Goal: Information Seeking & Learning: Check status

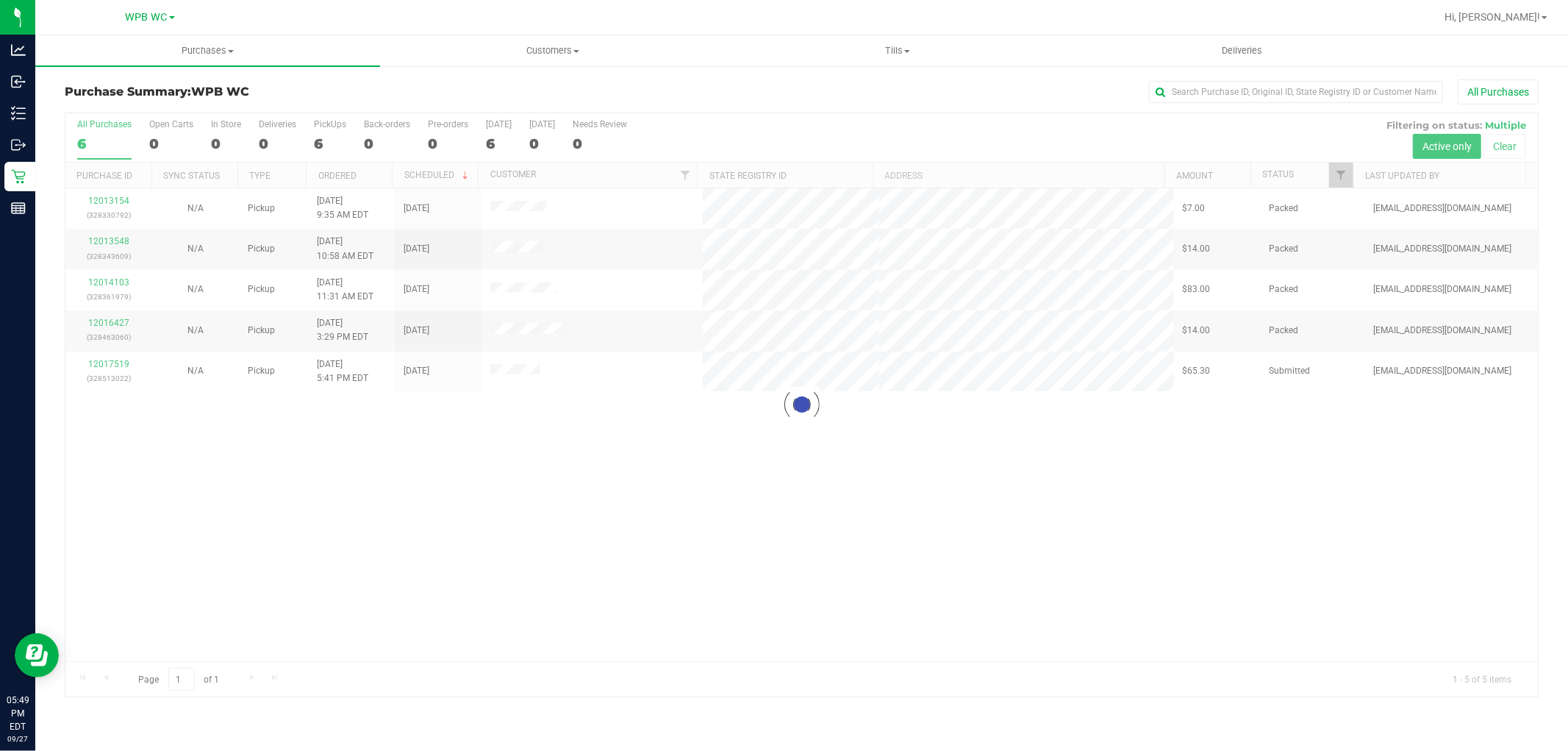
click at [89, 143] on div at bounding box center [801, 404] width 1472 height 583
click at [116, 364] on link "12017519" at bounding box center [109, 364] width 42 height 11
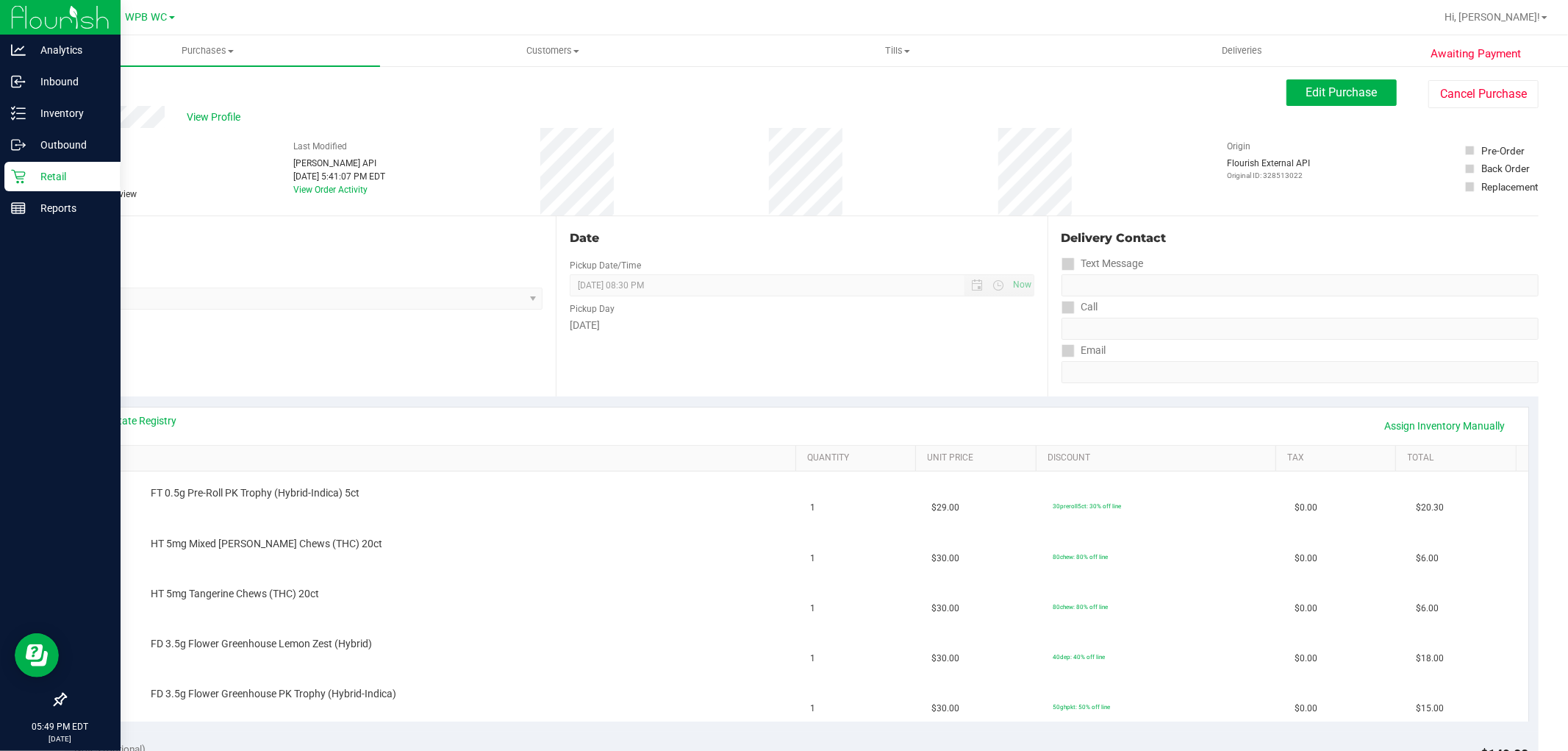
click at [46, 169] on p "Retail" at bounding box center [70, 176] width 88 height 18
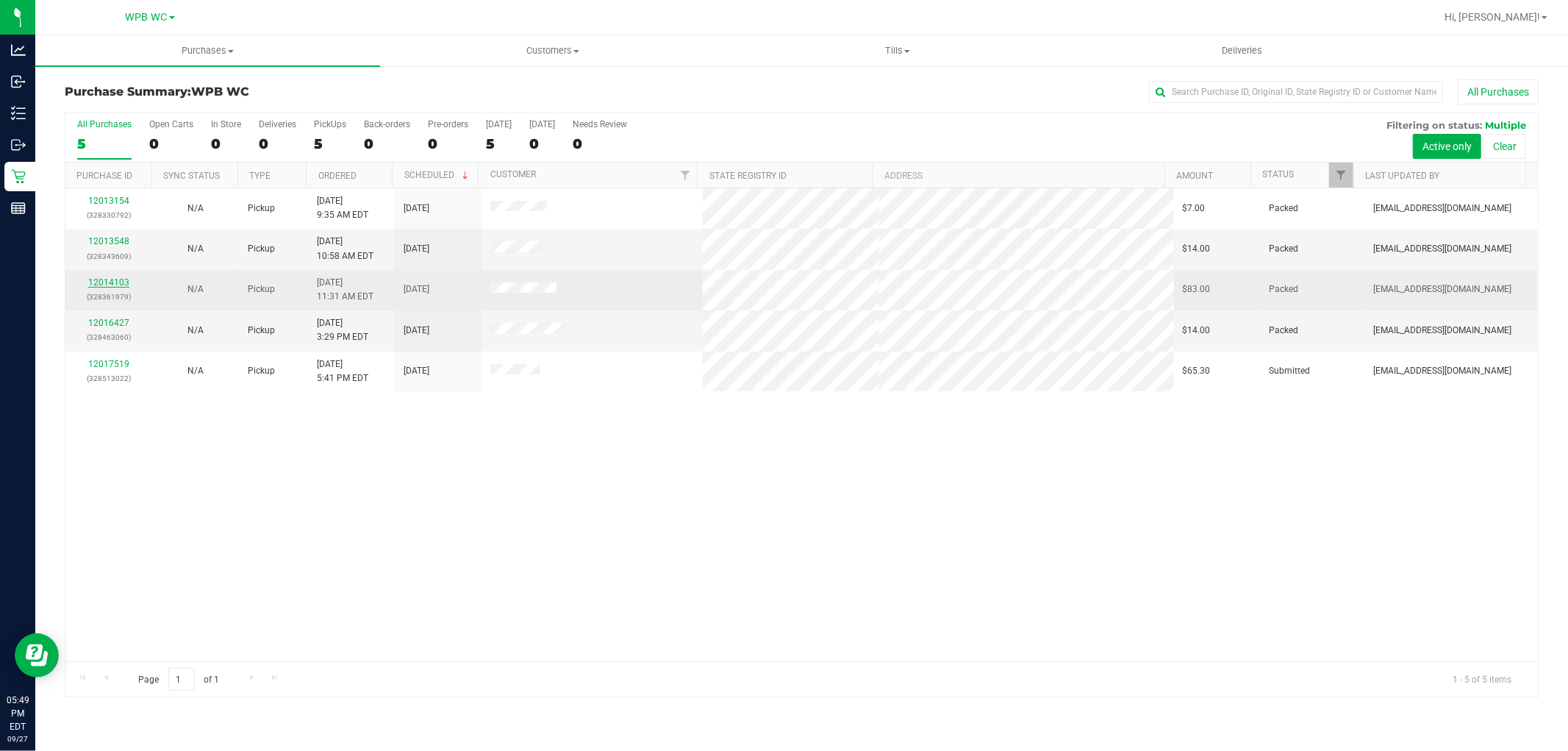
click at [124, 280] on link "12014103" at bounding box center [109, 282] width 42 height 11
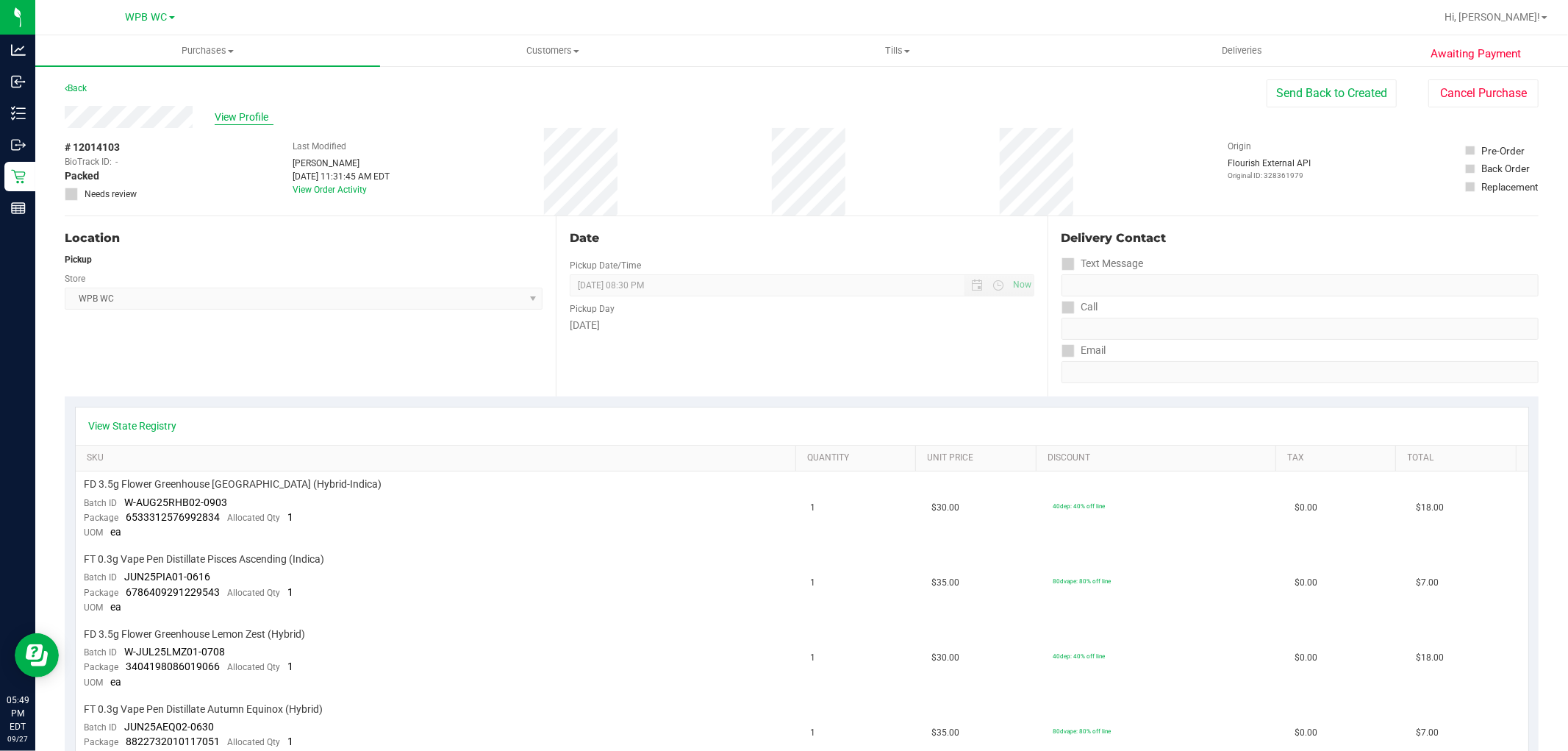
click at [229, 116] on span "View Profile" at bounding box center [244, 117] width 58 height 15
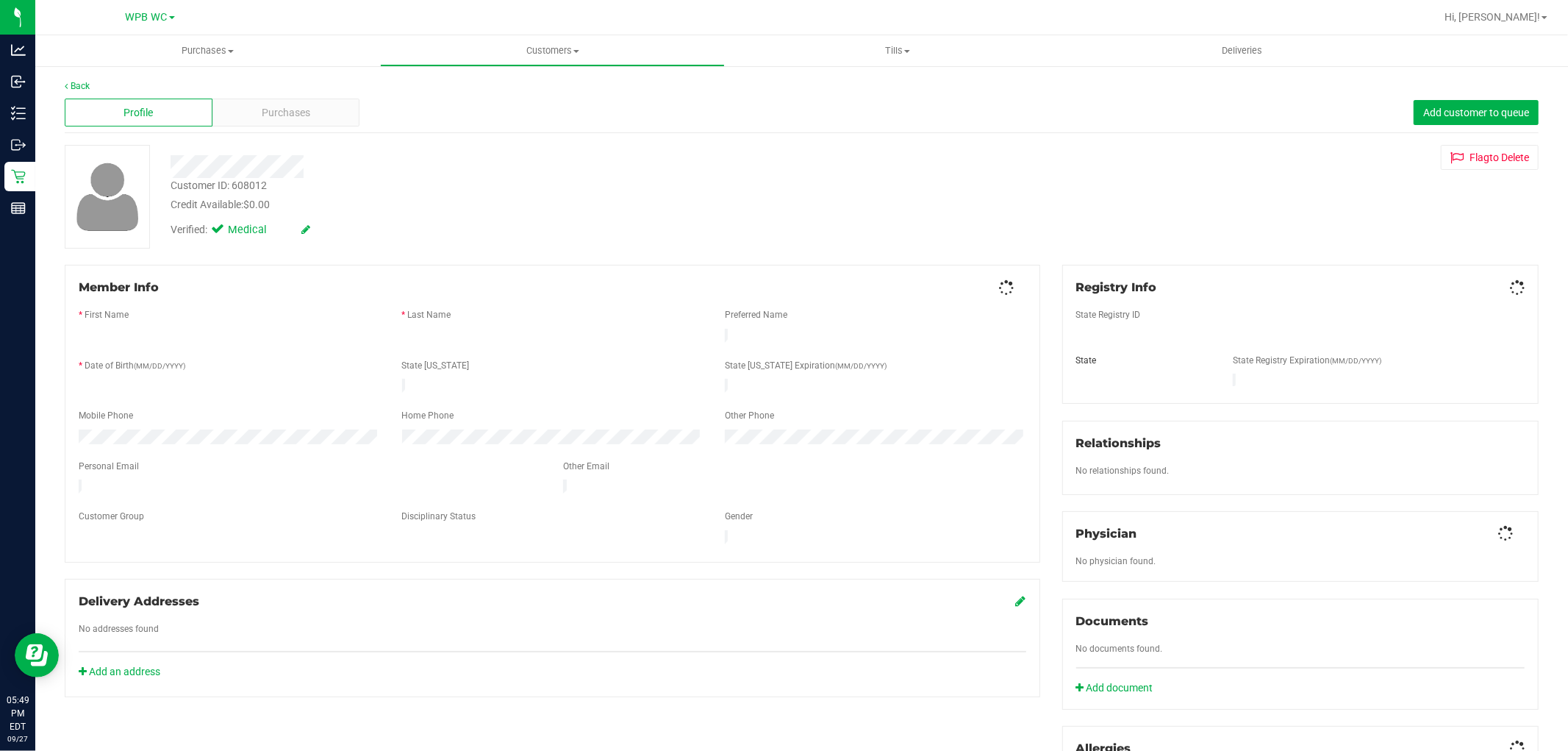
click at [230, 116] on div "Purchases" at bounding box center [286, 112] width 148 height 28
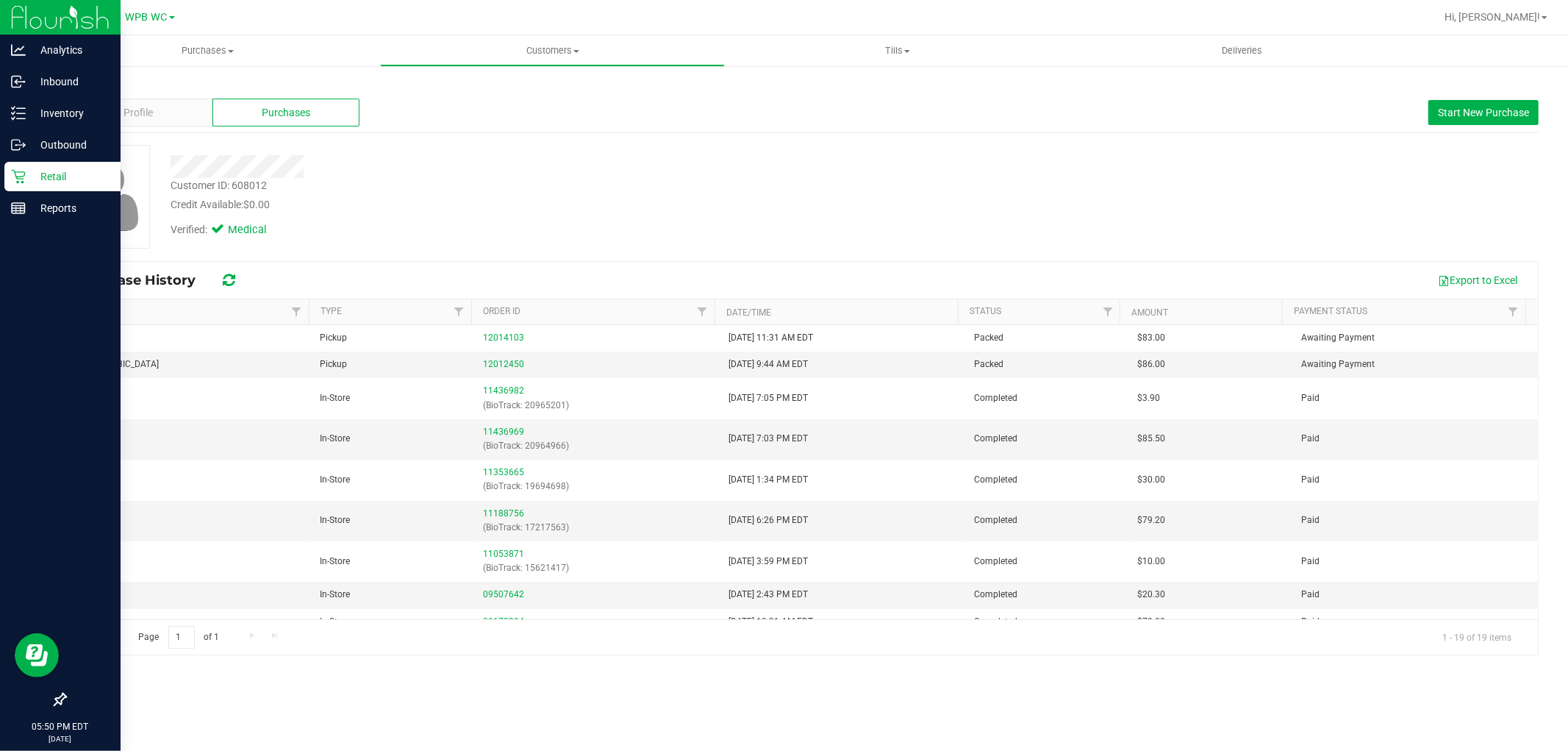
click at [30, 182] on p "Retail" at bounding box center [70, 176] width 88 height 18
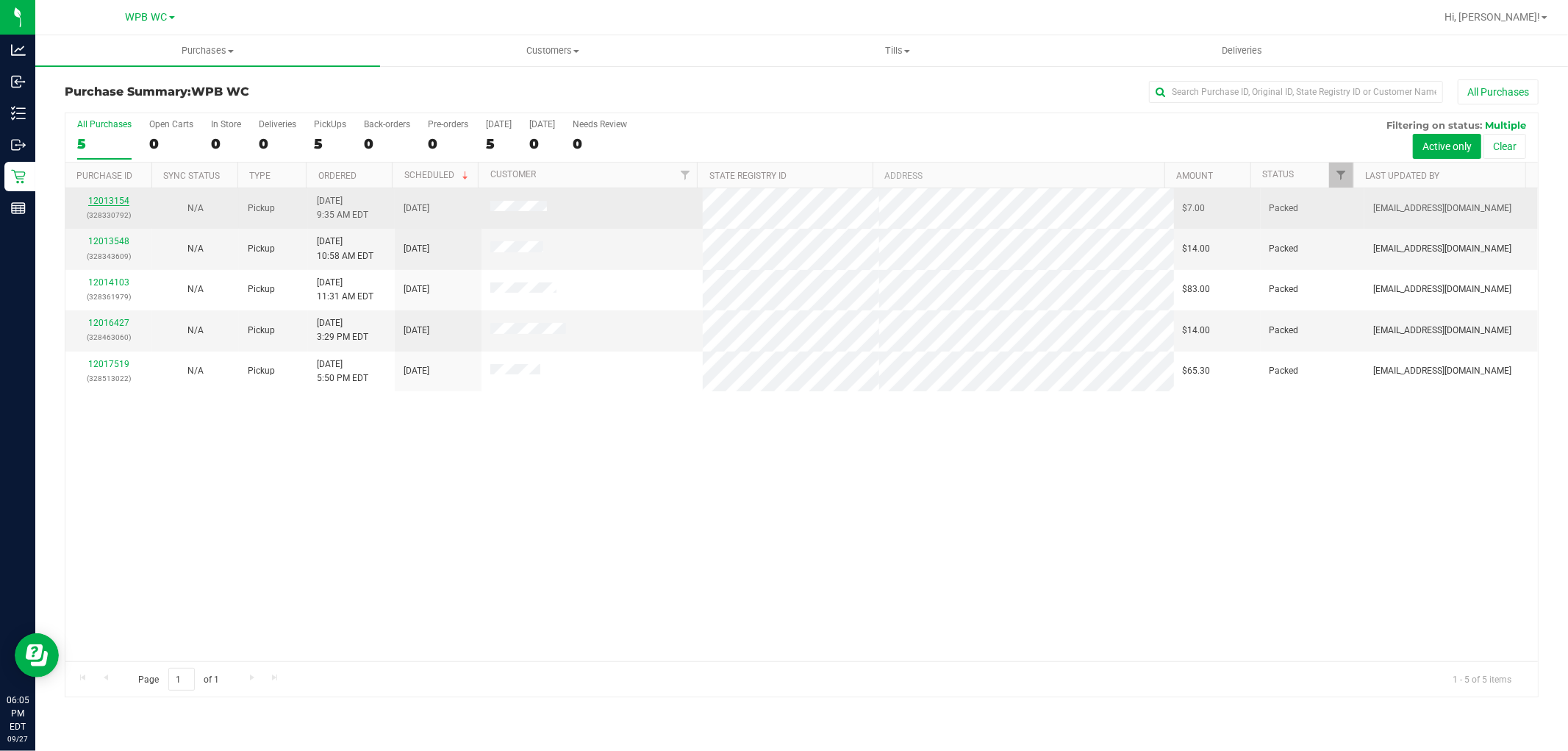
click at [116, 203] on link "12013154" at bounding box center [109, 201] width 42 height 11
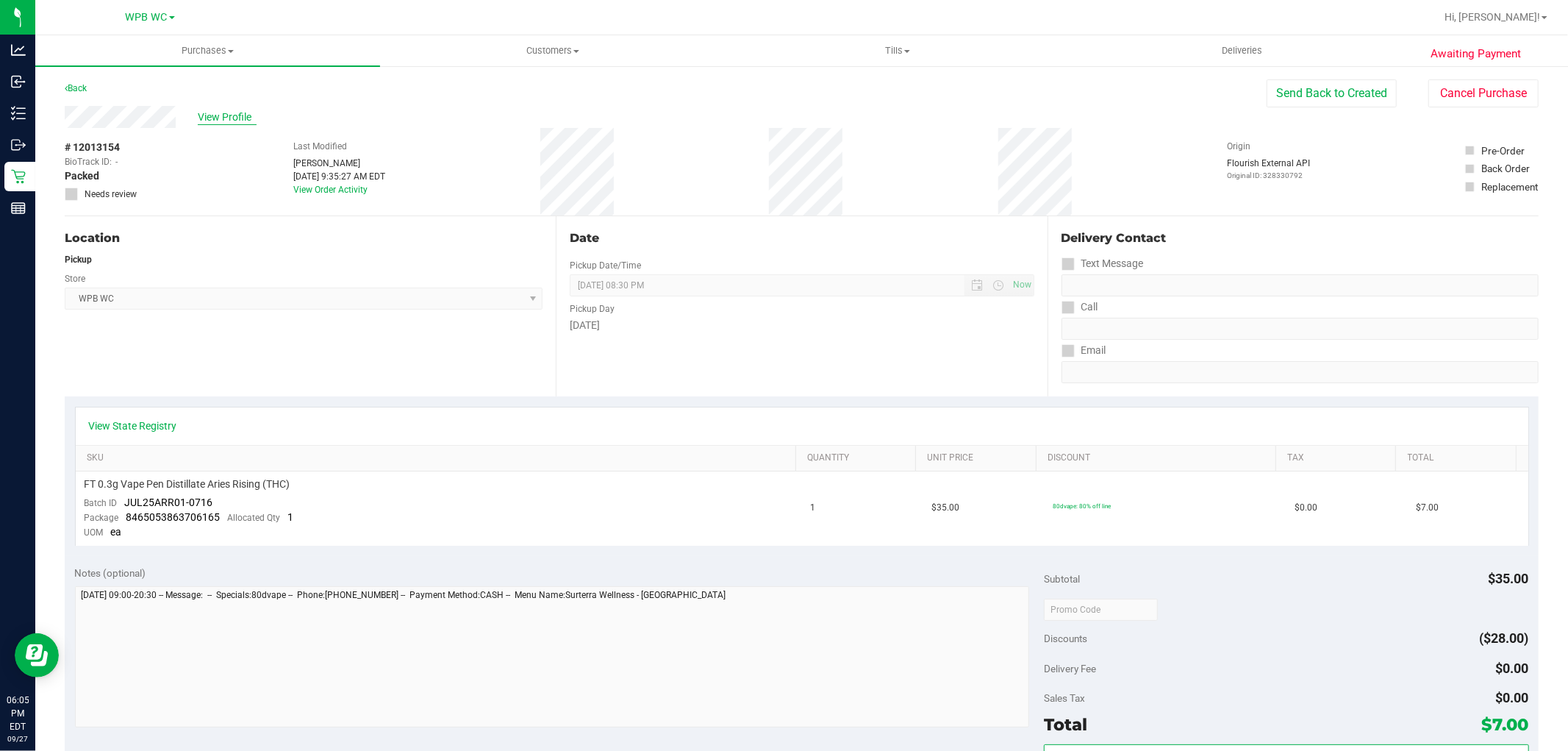
click at [224, 119] on span "View Profile" at bounding box center [227, 117] width 58 height 15
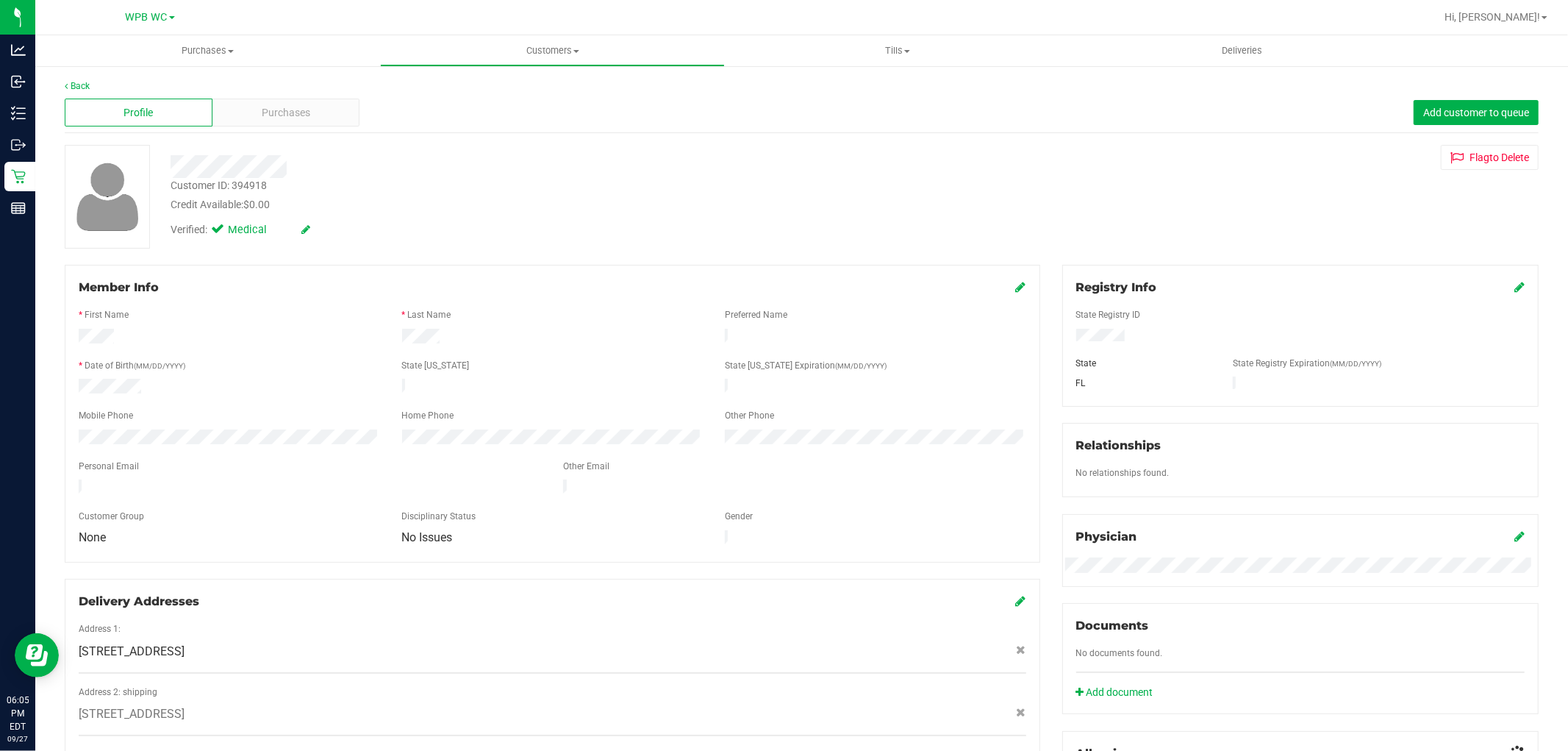
click at [224, 119] on div "Purchases" at bounding box center [286, 112] width 148 height 28
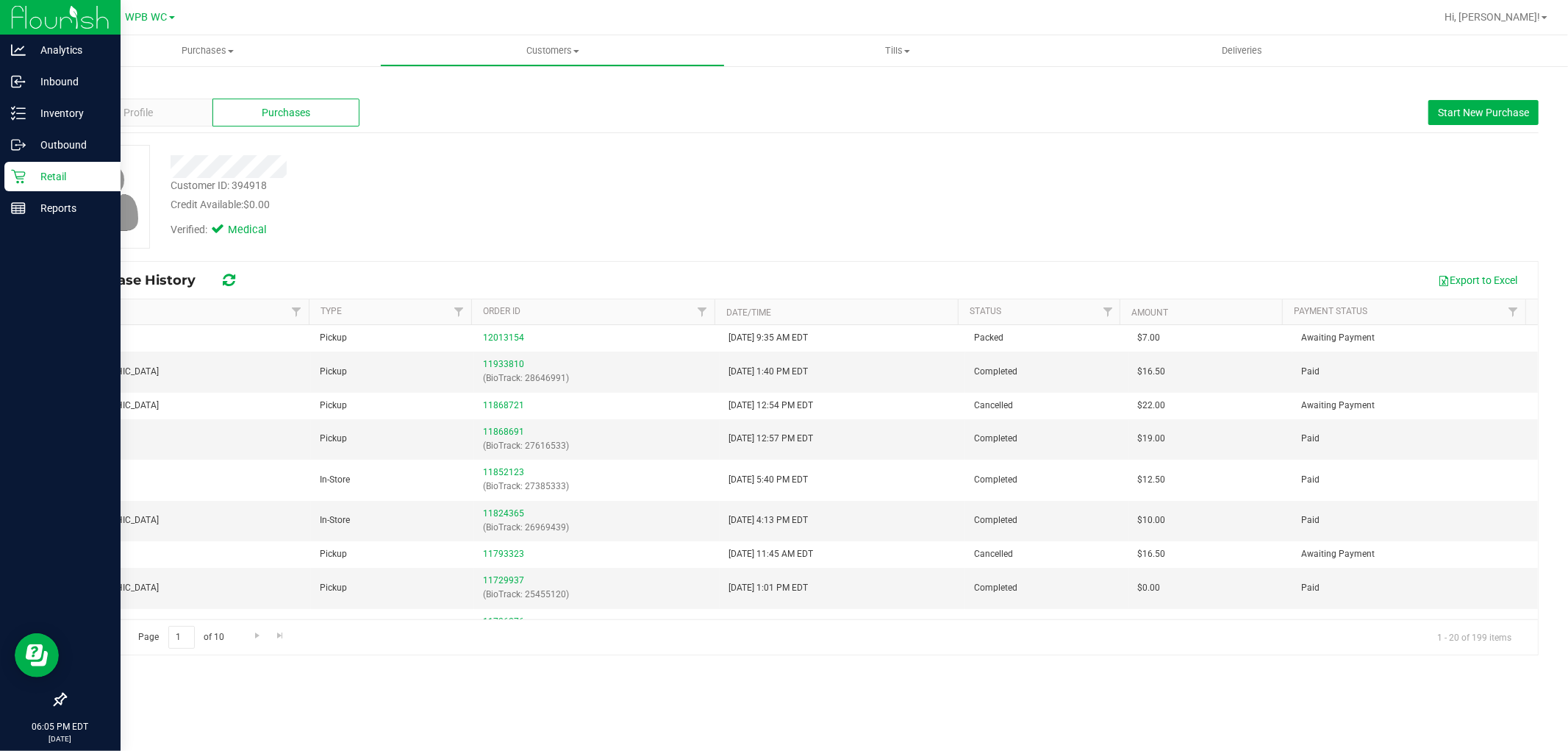
click at [26, 173] on p "Retail" at bounding box center [70, 176] width 88 height 18
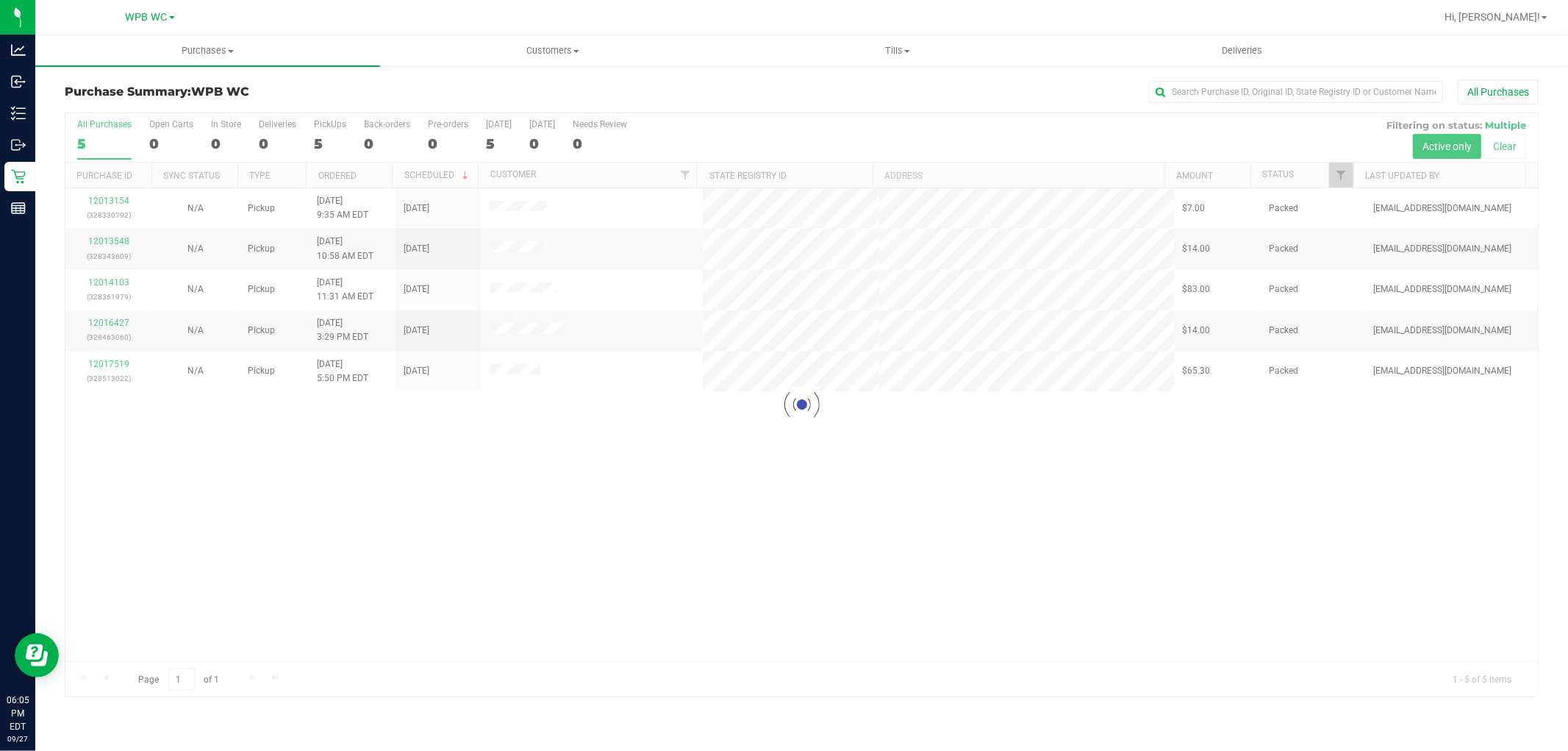
click at [122, 243] on div at bounding box center [801, 404] width 1472 height 583
click at [118, 241] on link "12013548" at bounding box center [109, 241] width 42 height 11
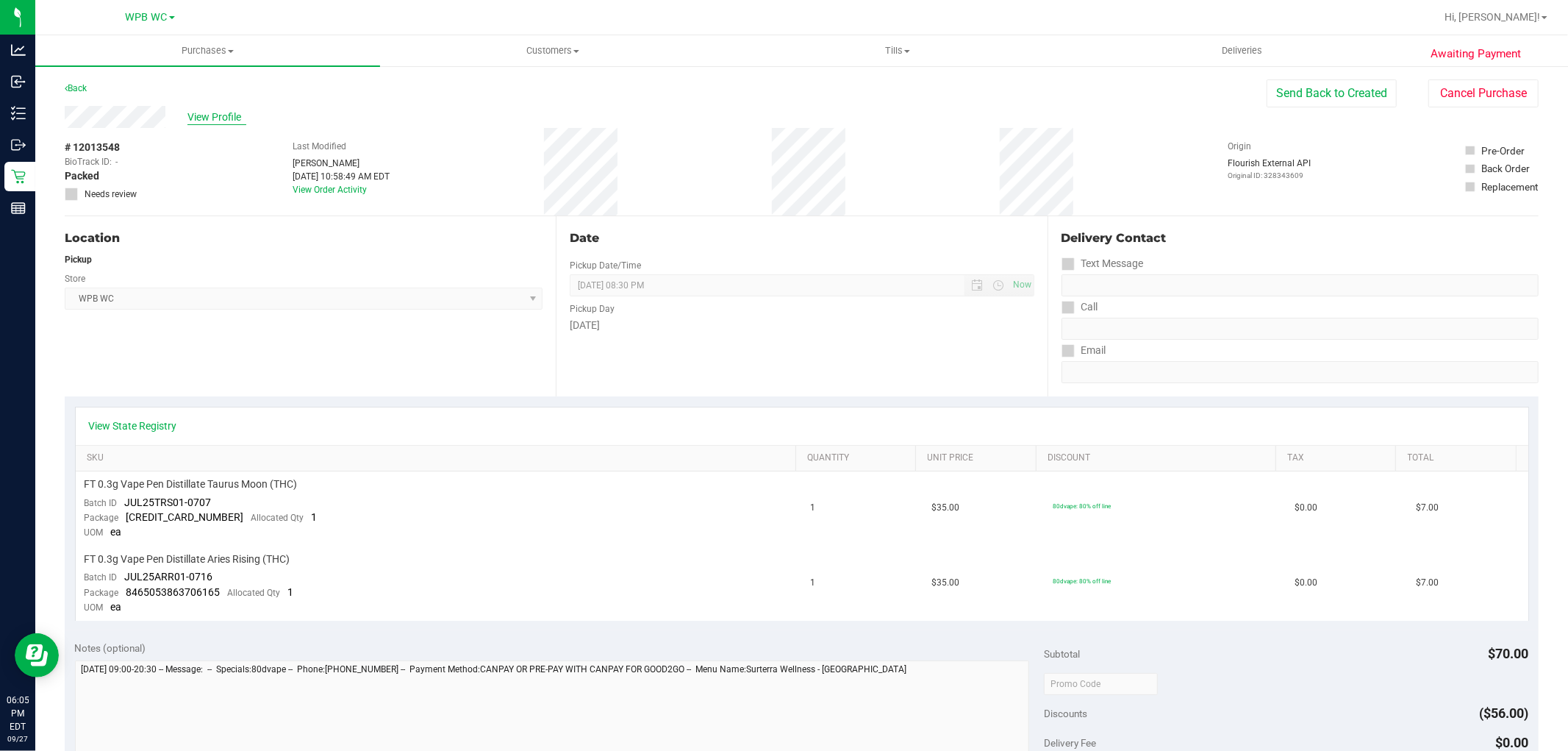
click at [206, 111] on span "View Profile" at bounding box center [217, 117] width 58 height 15
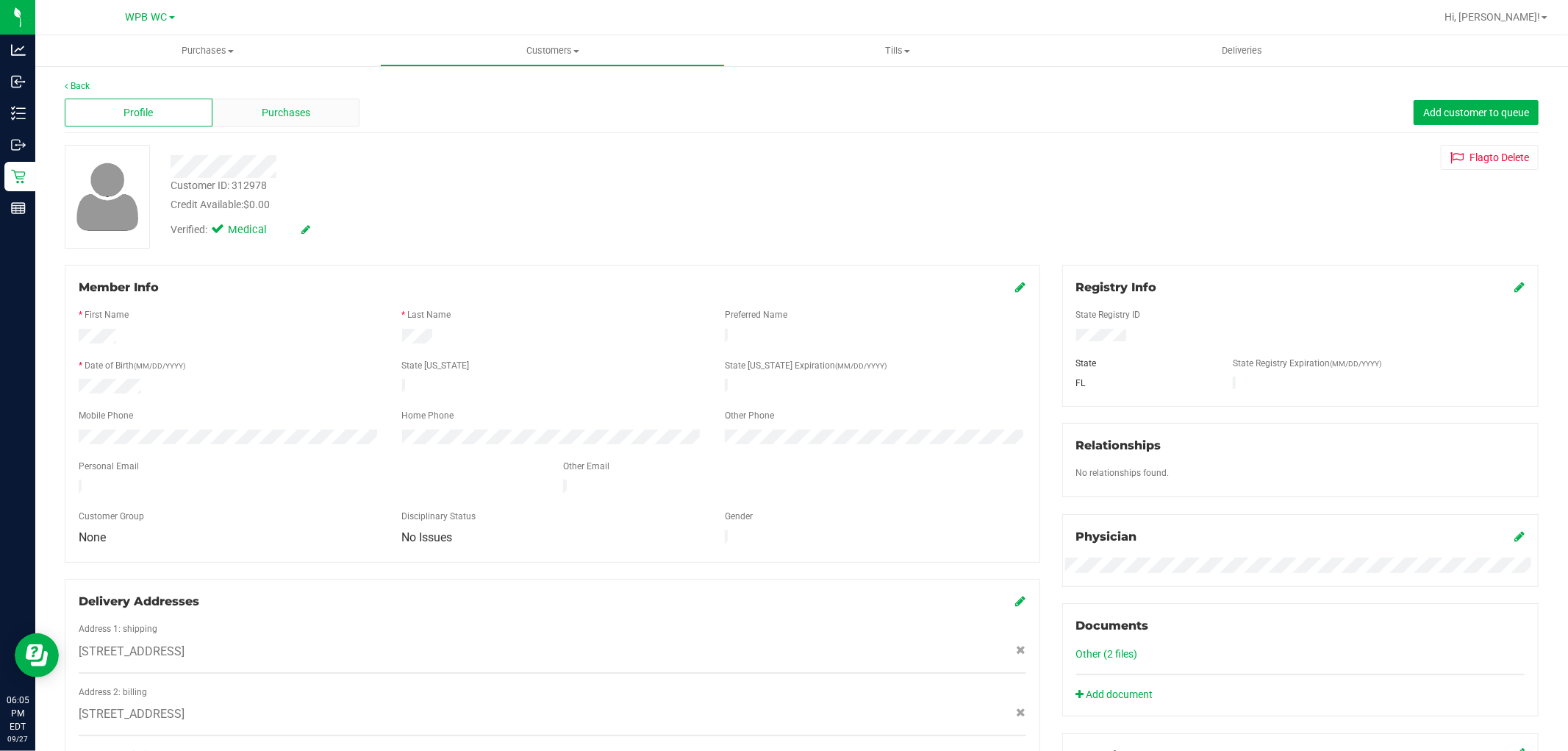
click at [236, 119] on div "Purchases" at bounding box center [286, 112] width 148 height 28
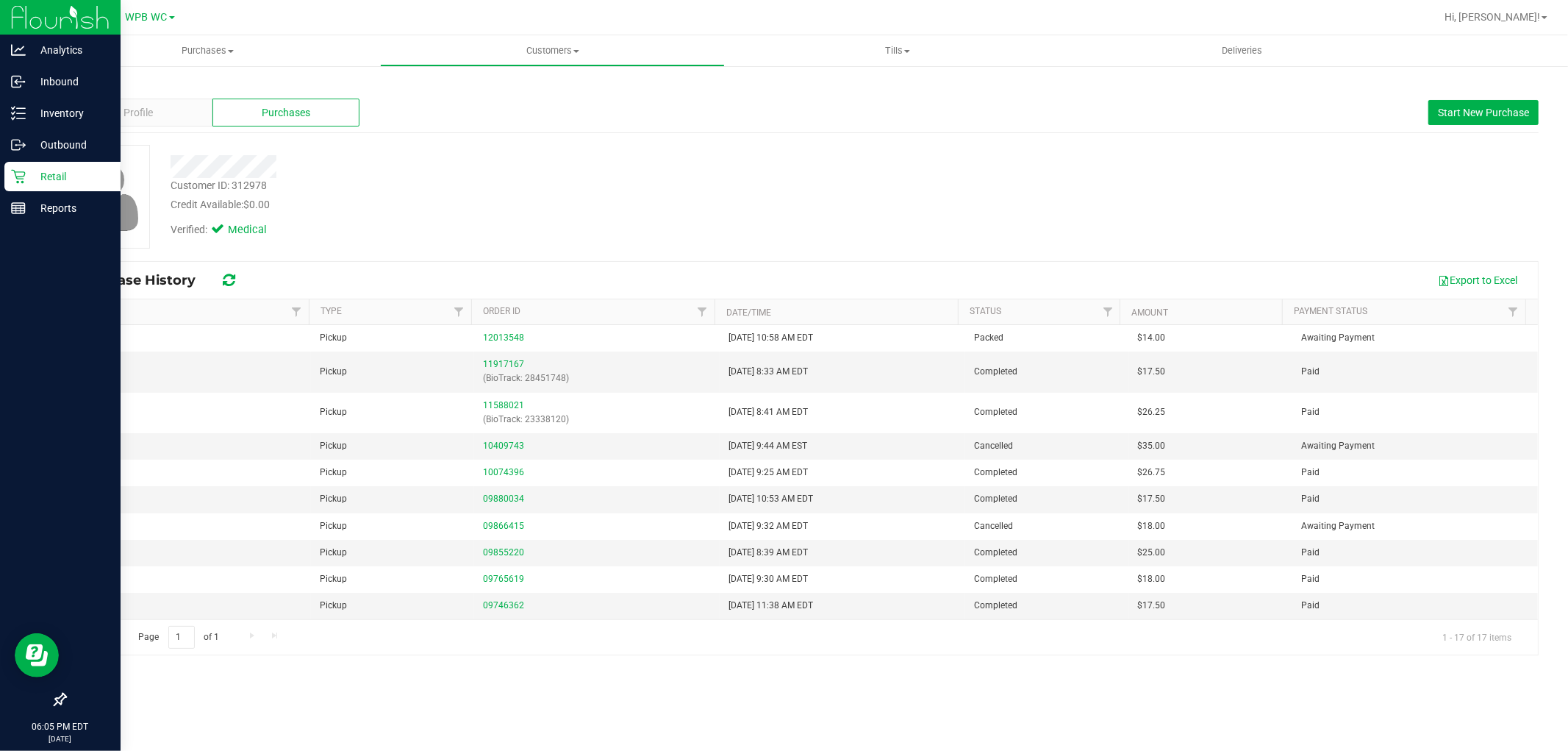
click at [17, 179] on icon at bounding box center [18, 177] width 14 height 14
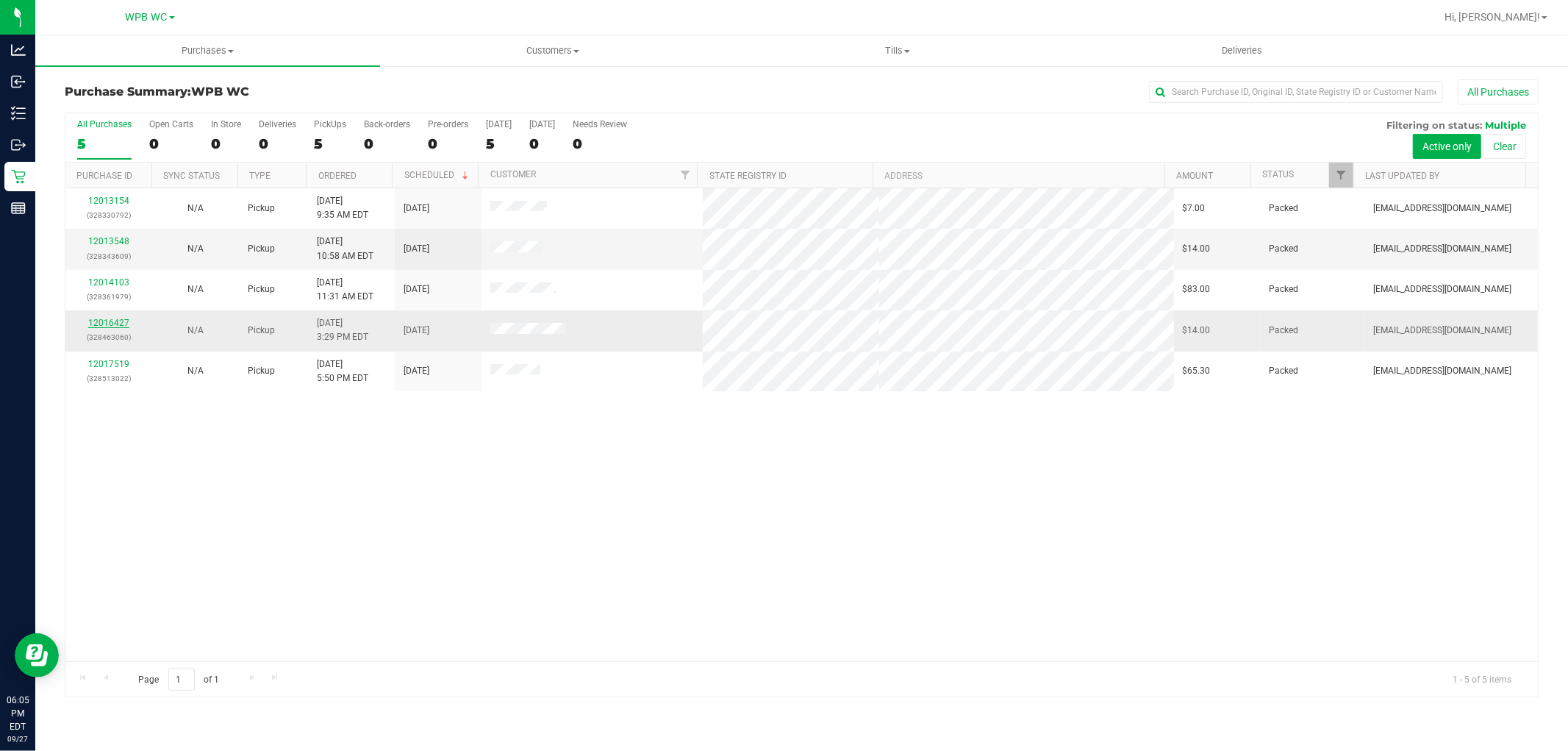
click at [99, 326] on link "12016427" at bounding box center [109, 323] width 42 height 11
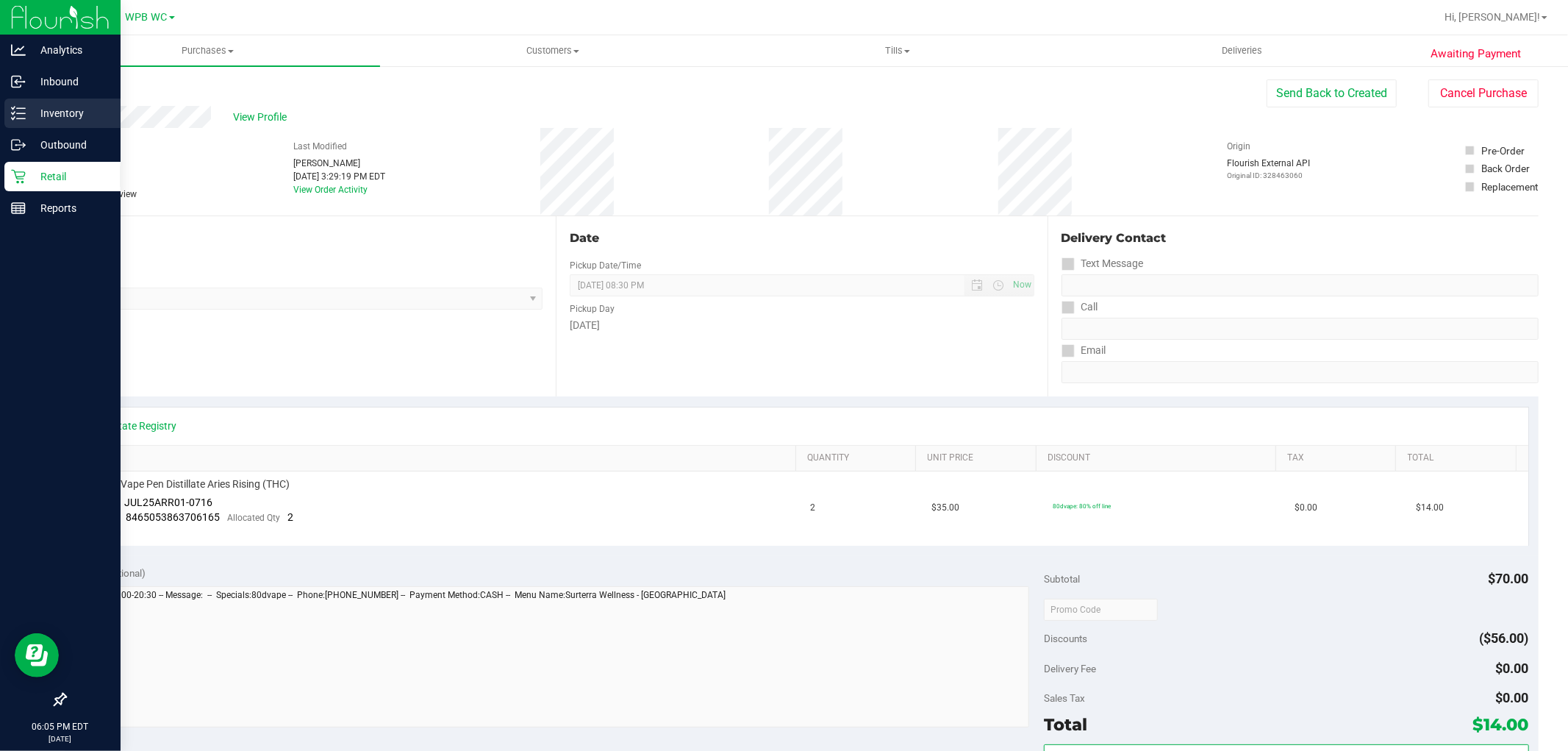
click at [40, 118] on p "Inventory" at bounding box center [70, 113] width 88 height 18
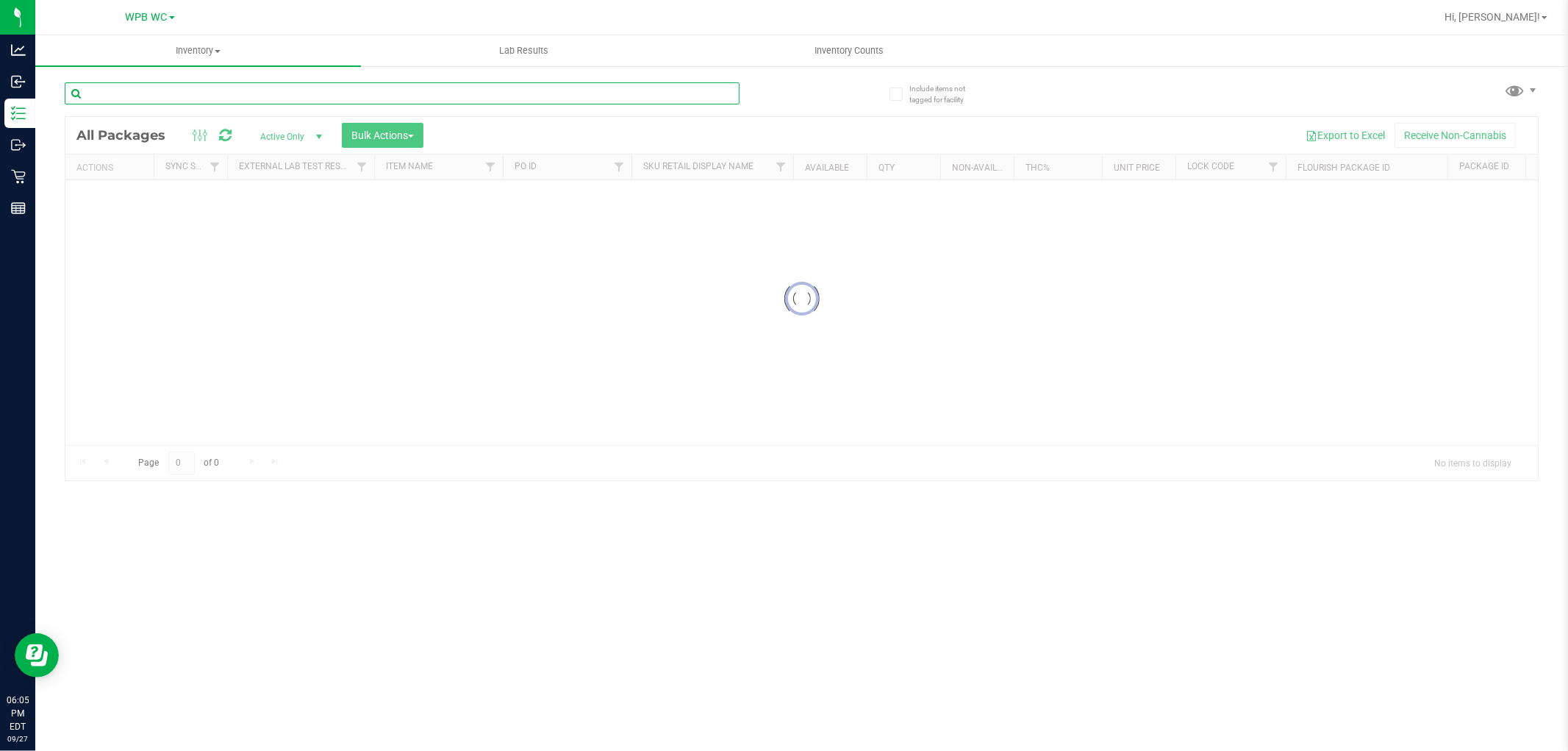
click at [250, 91] on input "text" at bounding box center [402, 93] width 675 height 22
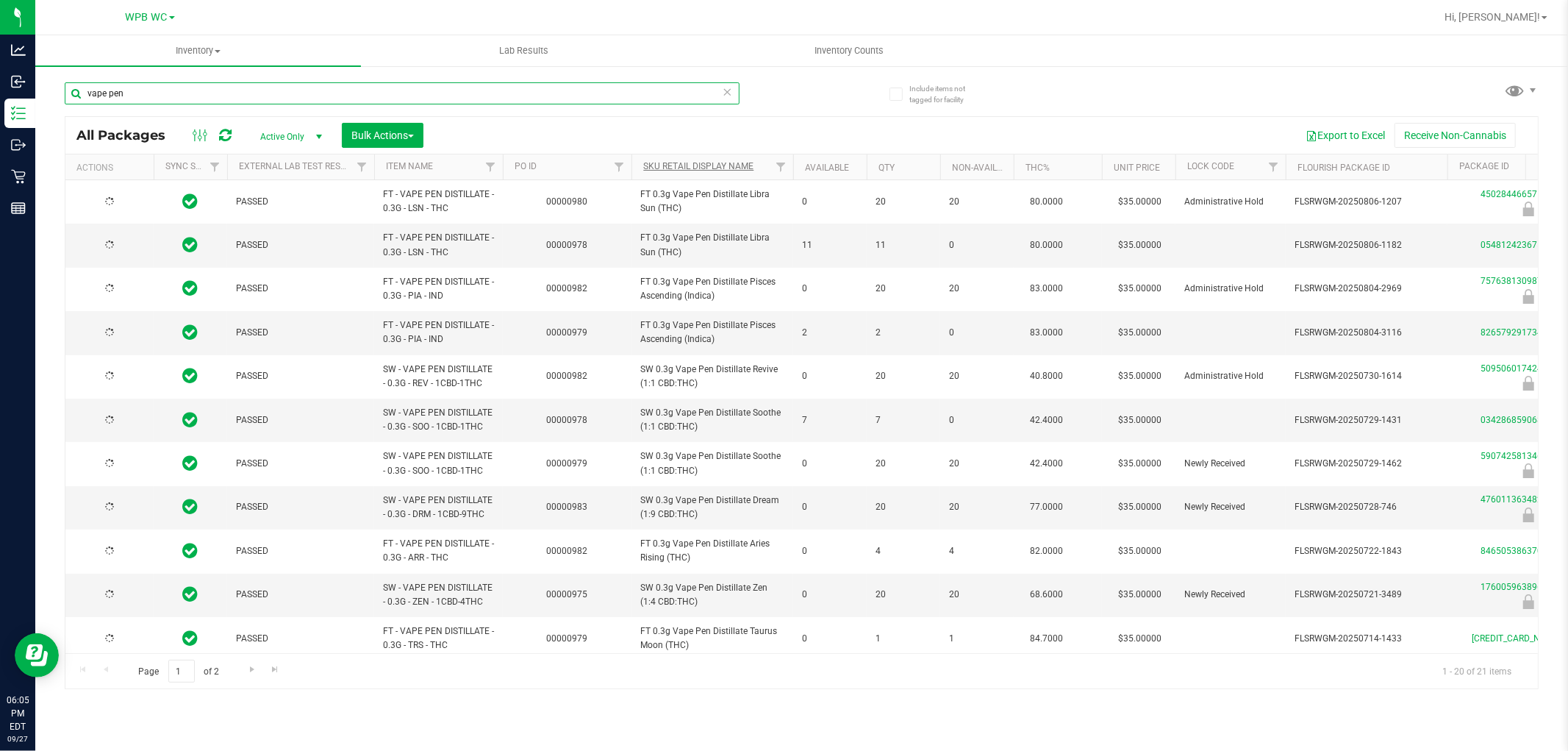
type input "vape pen"
click at [746, 167] on link "Sku Retail Display Name" at bounding box center [698, 166] width 111 height 11
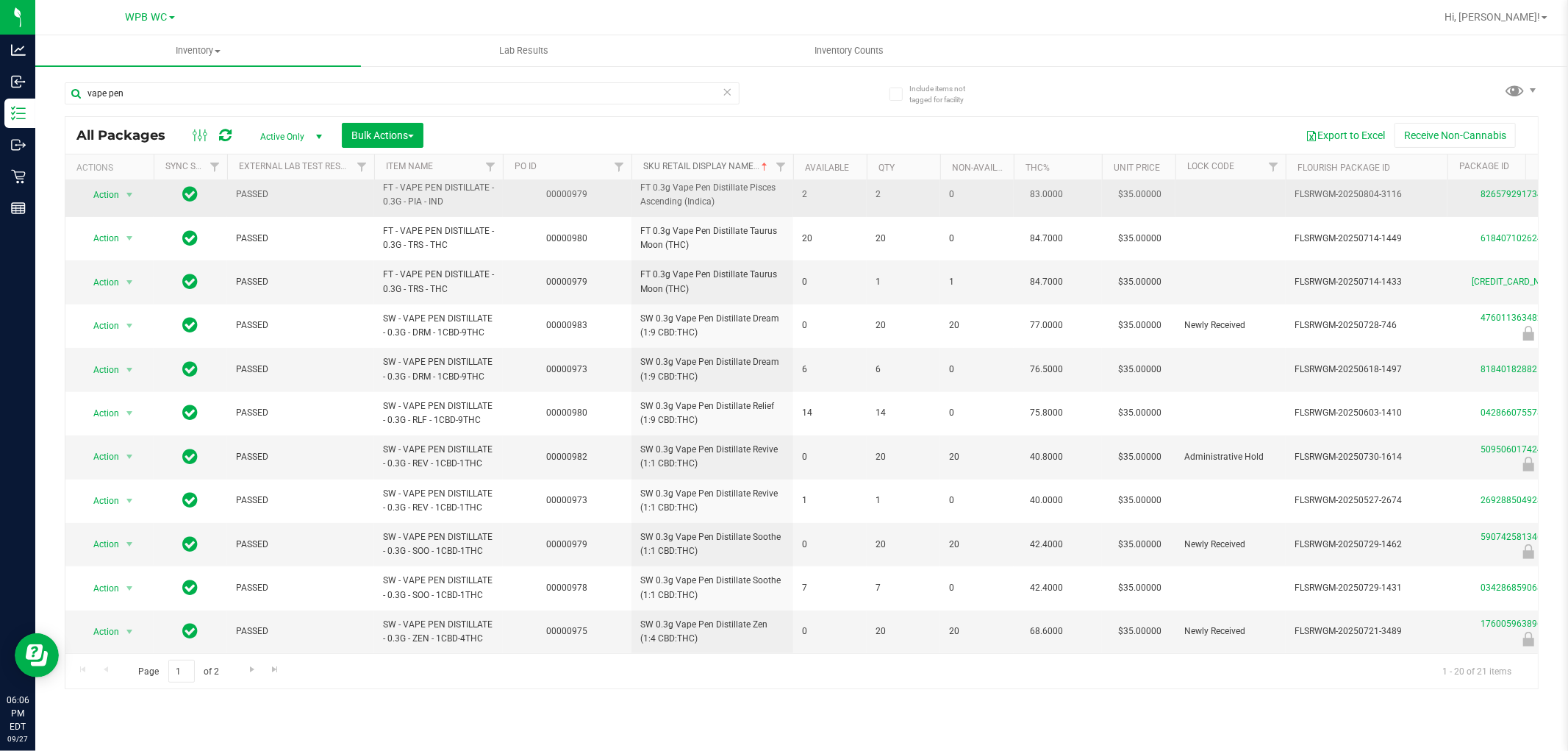
scroll to position [413, 0]
click at [248, 671] on span "Go to the next page" at bounding box center [251, 669] width 11 height 11
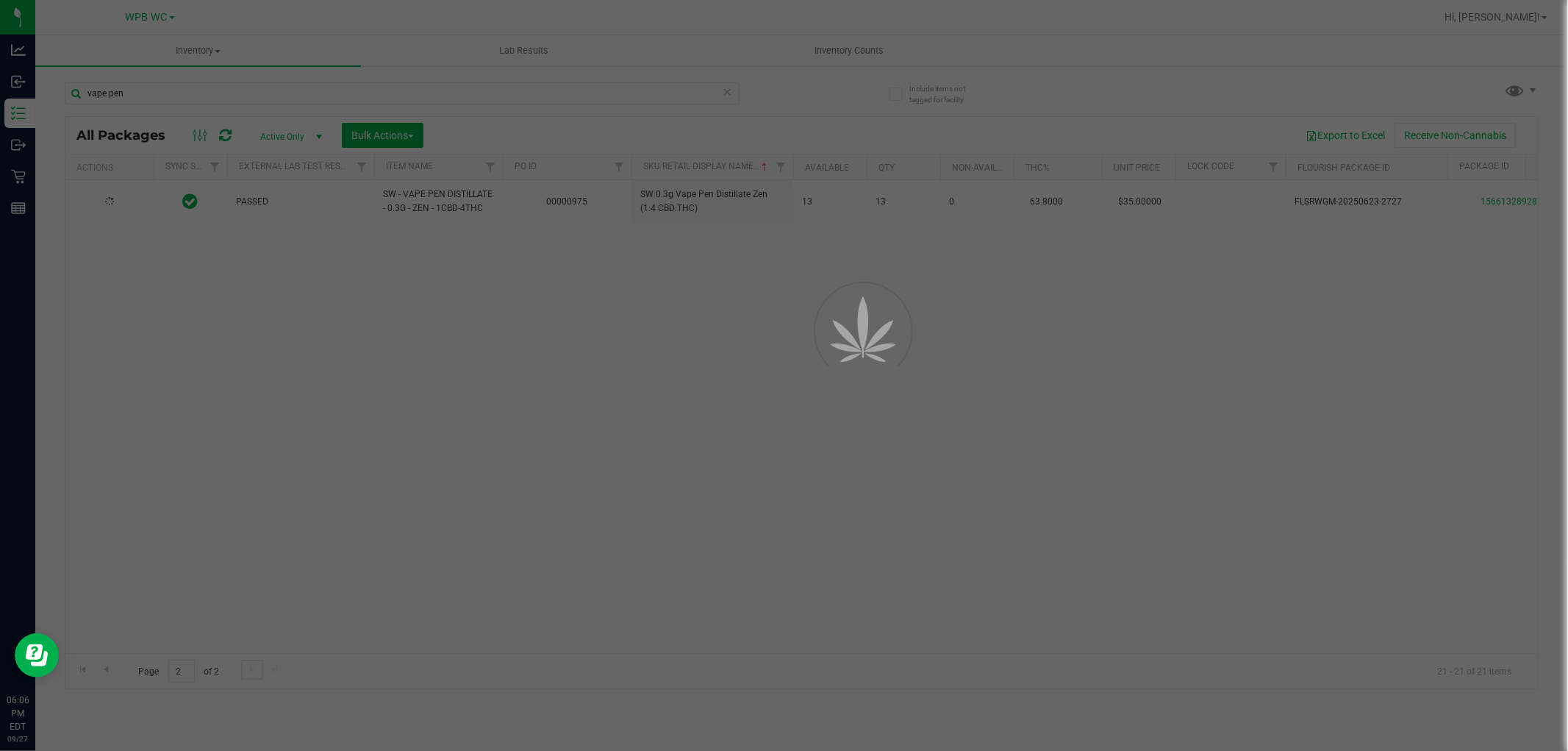
scroll to position [0, 0]
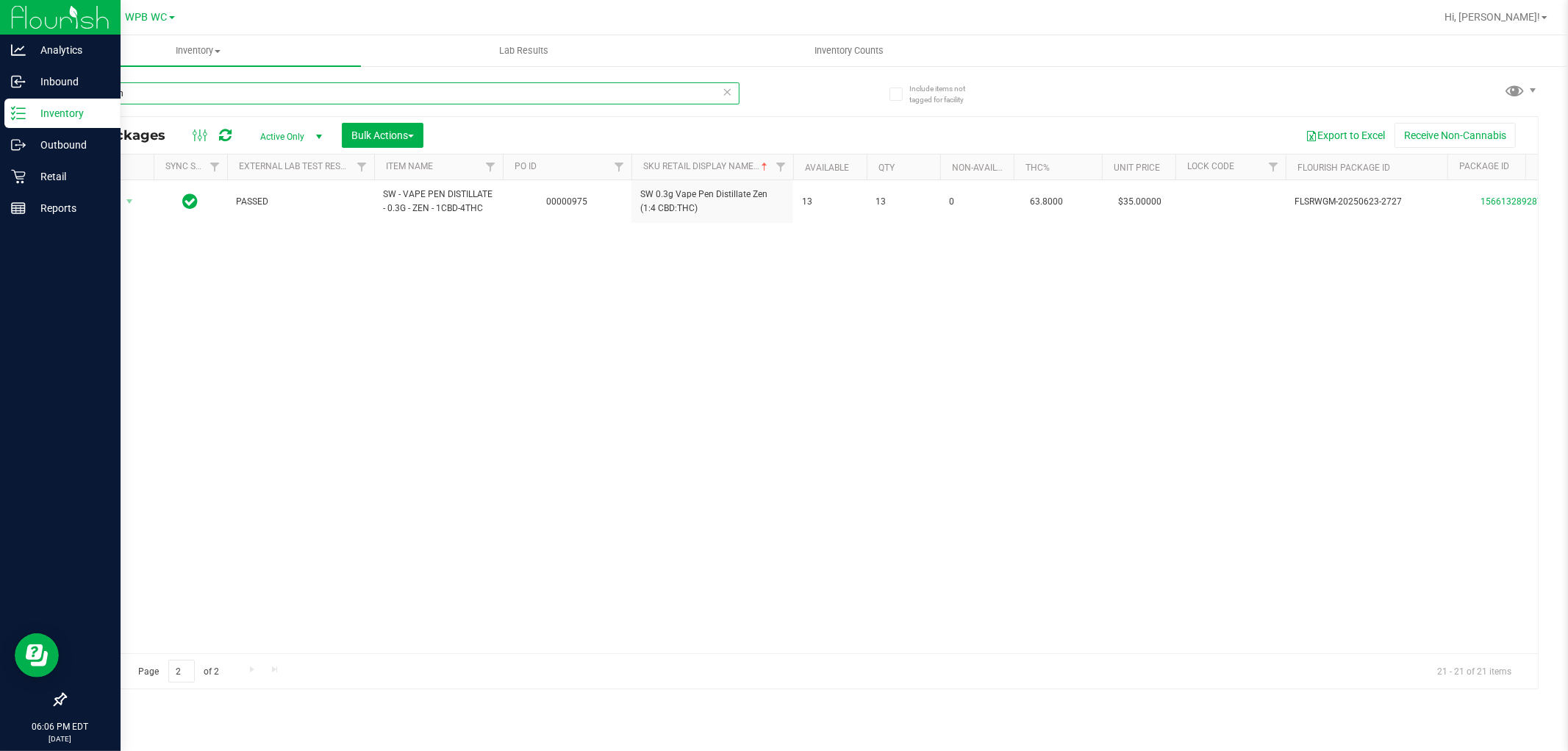
drag, startPoint x: 145, startPoint y: 99, endPoint x: 0, endPoint y: 99, distance: 145.0
click at [0, 99] on div "Analytics Inbound Inventory Outbound Retail Reports 06:06 PM EDT [DATE] 09/27 W…" at bounding box center [784, 375] width 1568 height 751
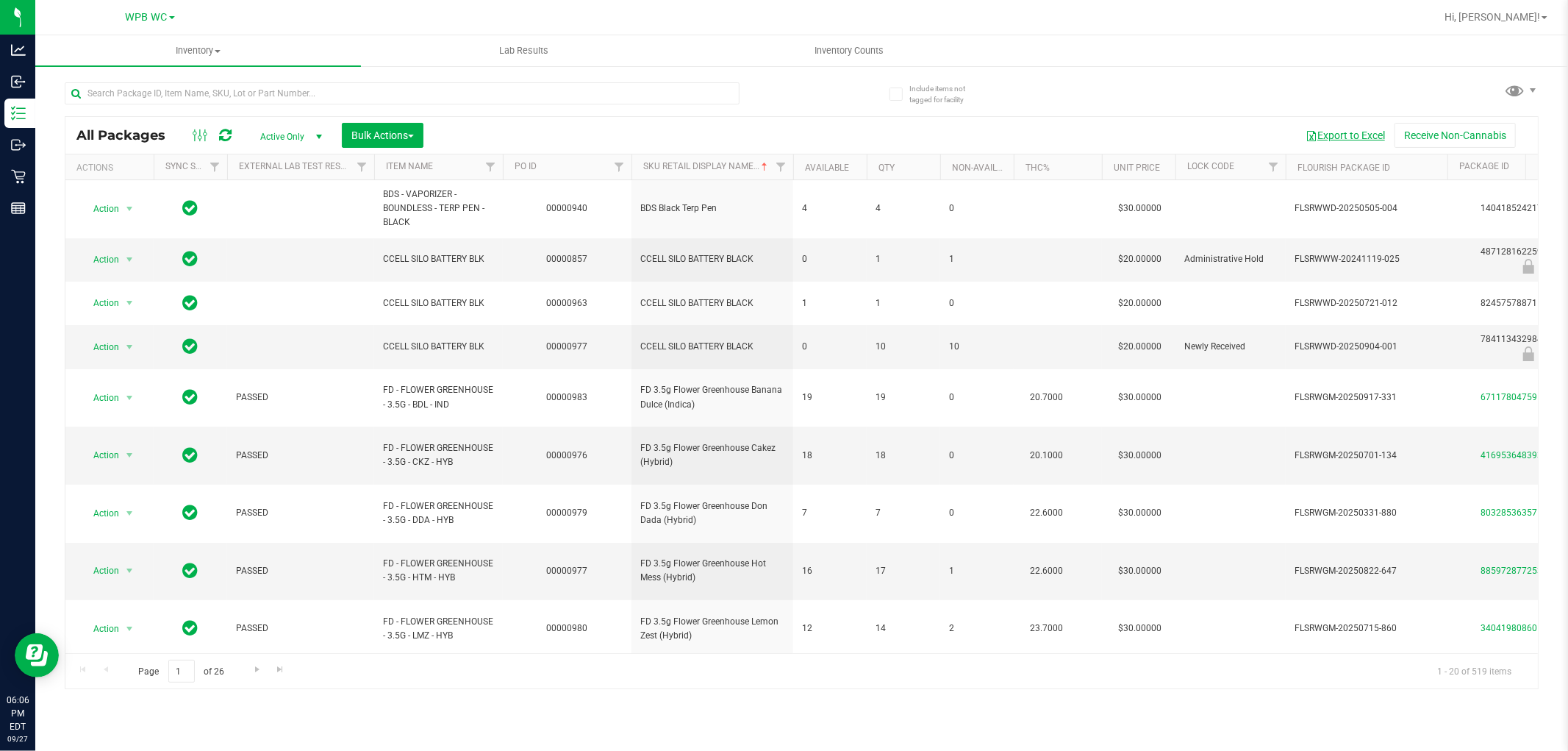
click at [1356, 133] on button "Export to Excel" at bounding box center [1344, 135] width 98 height 25
click at [146, 97] on input "text" at bounding box center [402, 93] width 675 height 22
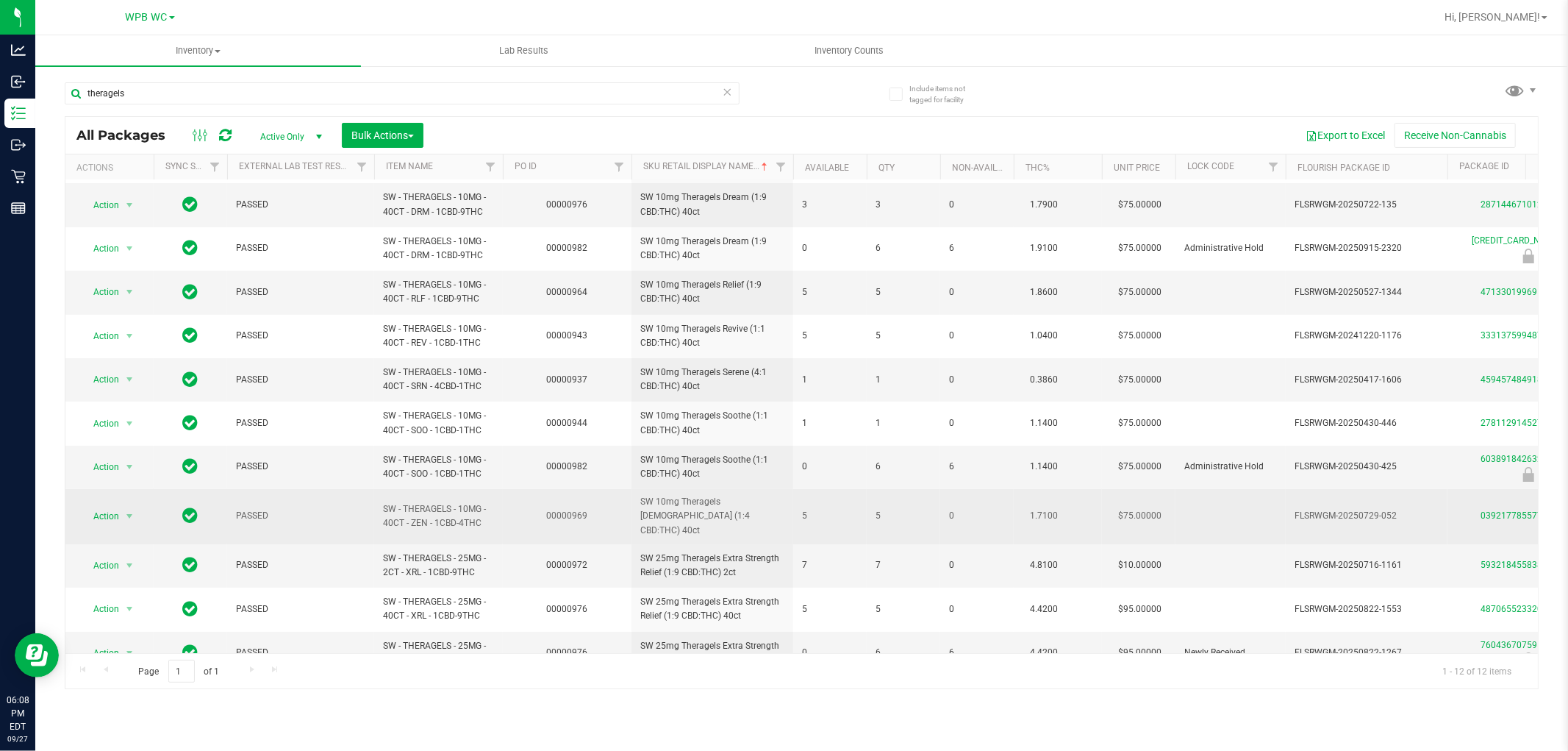
scroll to position [63, 0]
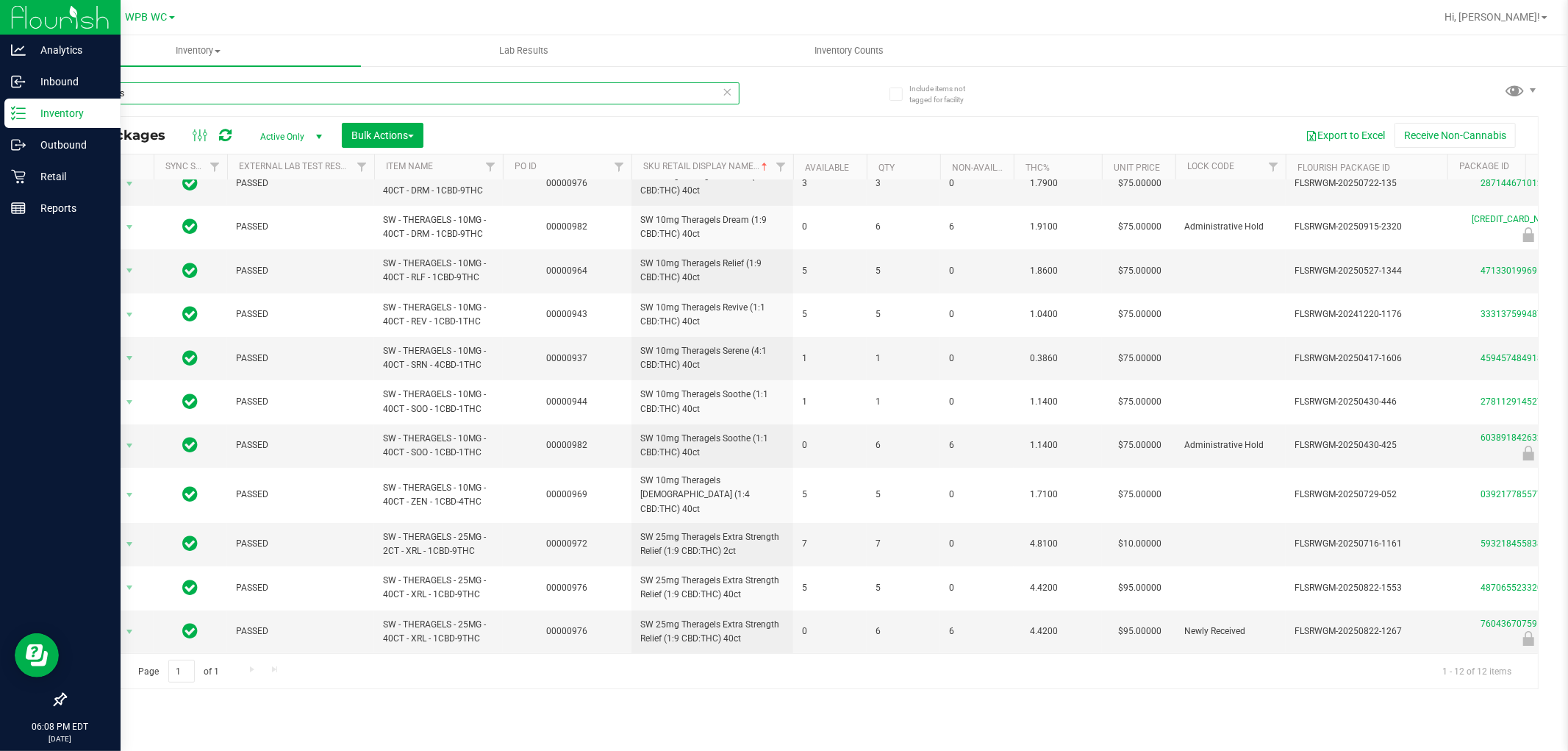
drag, startPoint x: 136, startPoint y: 99, endPoint x: 0, endPoint y: 122, distance: 137.9
click at [0, 122] on div "Analytics Inbound Inventory Outbound Retail Reports 06:08 PM EDT [DATE] 09/27 W…" at bounding box center [784, 375] width 1568 height 751
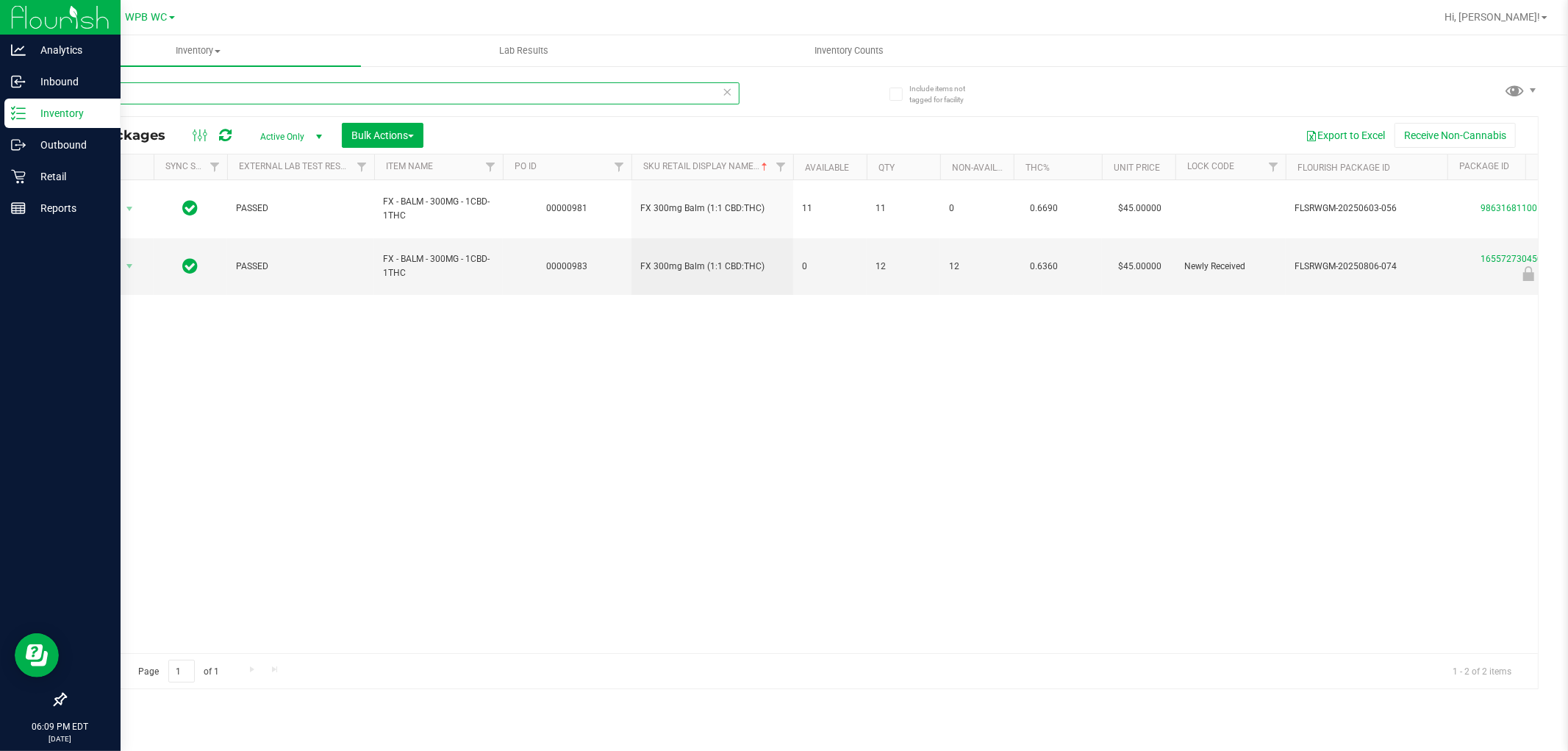
drag, startPoint x: 243, startPoint y: 94, endPoint x: 0, endPoint y: 112, distance: 243.7
click at [0, 114] on div "Analytics Inbound Inventory Outbound Retail Reports 06:09 PM EDT [DATE] 09/27 W…" at bounding box center [784, 375] width 1568 height 751
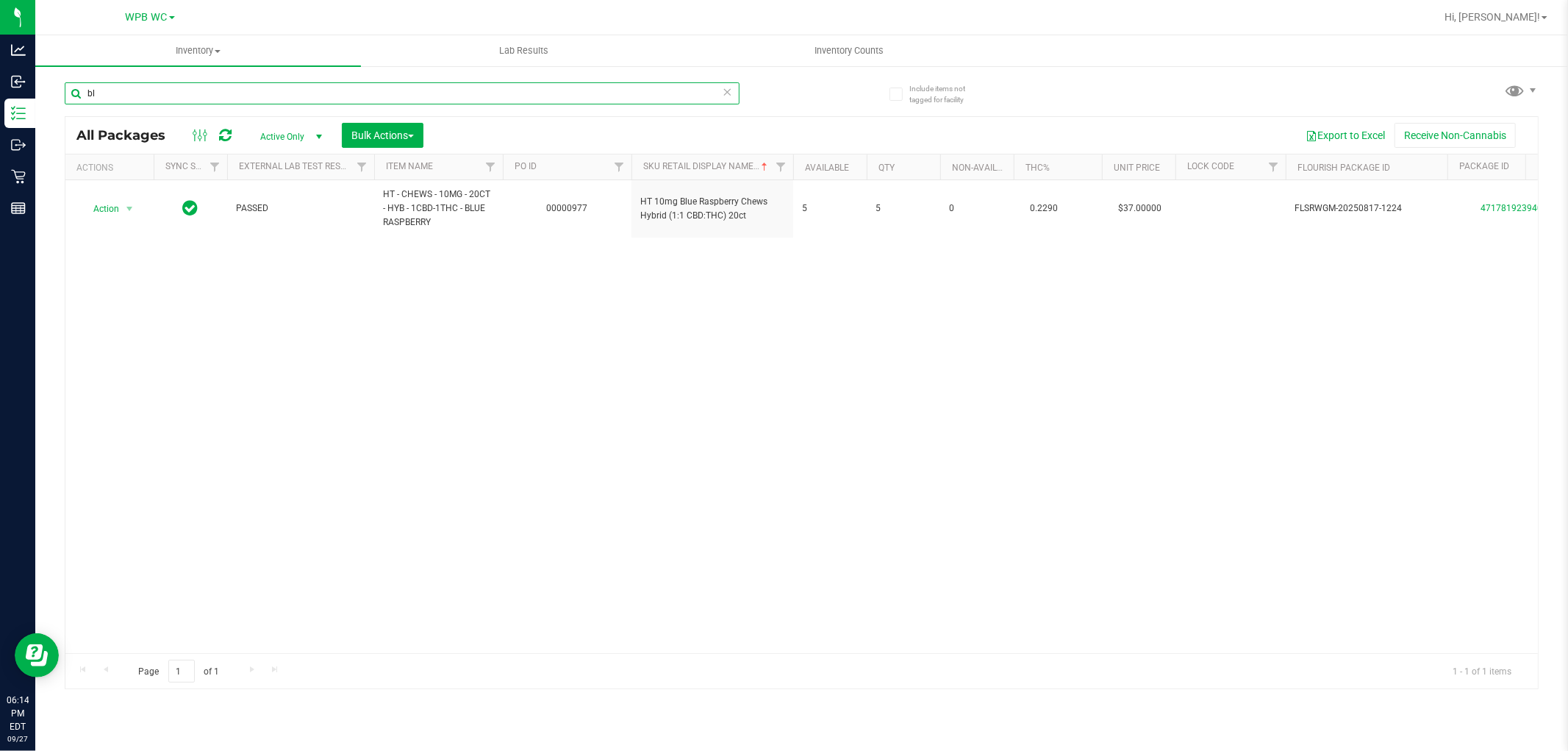
type input "b"
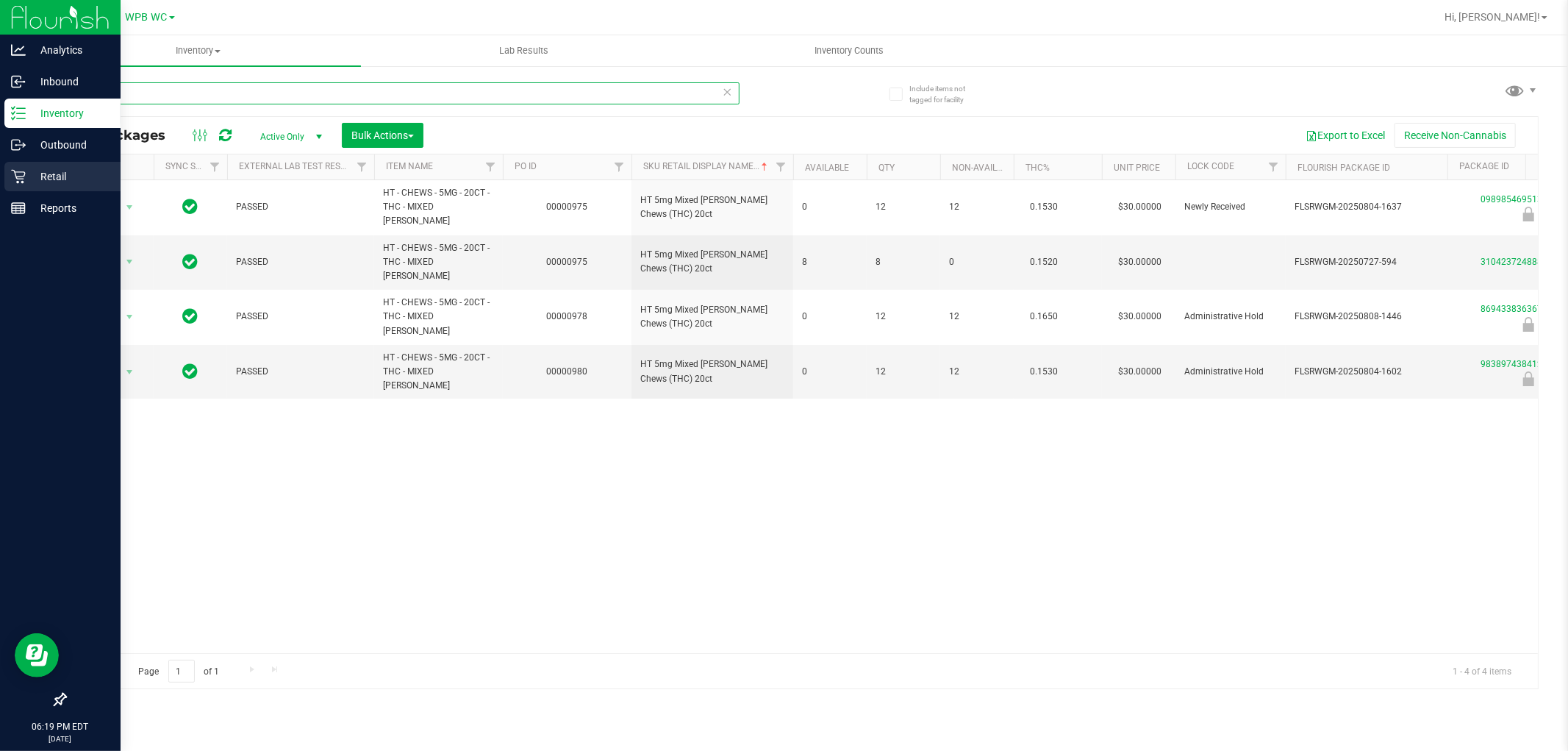
type input "mixed"
click at [89, 172] on p "Retail" at bounding box center [70, 176] width 88 height 18
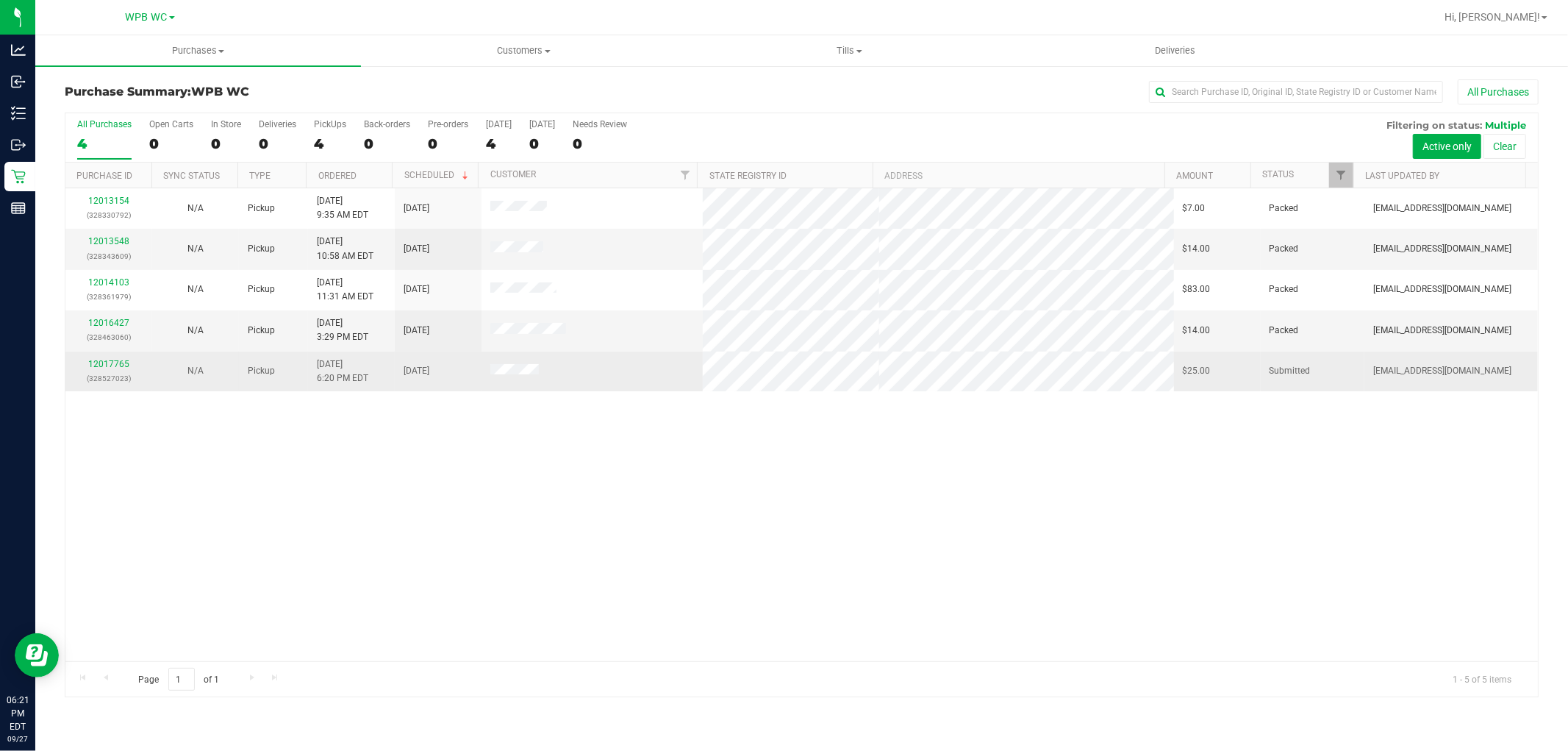
click at [111, 358] on div "12017765 (328527023)" at bounding box center [109, 372] width 69 height 28
click at [111, 360] on link "12017765" at bounding box center [109, 364] width 42 height 11
